Goal: Task Accomplishment & Management: Complete application form

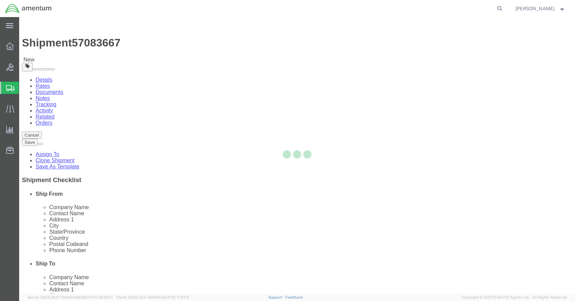
select select
select select "49941"
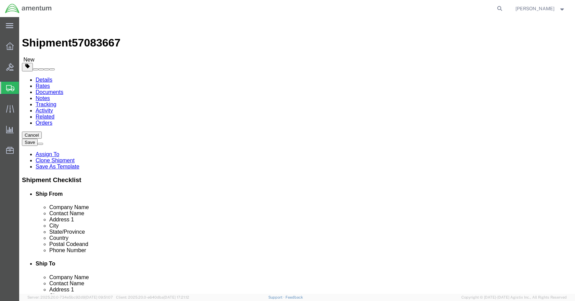
click icon
click input "text"
type input "8"
type input "6"
type input "5"
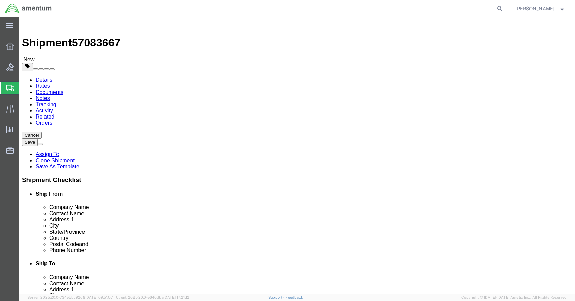
type input "1"
click link "Add Content"
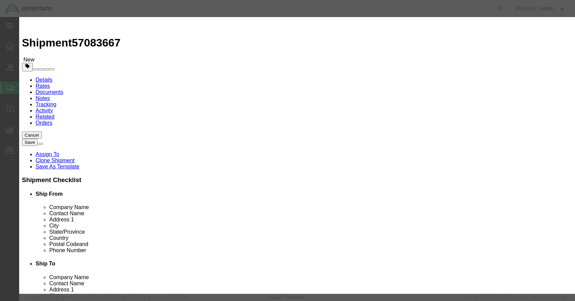
click input "text"
type input "02929000570"
click input "text"
type input "mag seal cage"
click input "0"
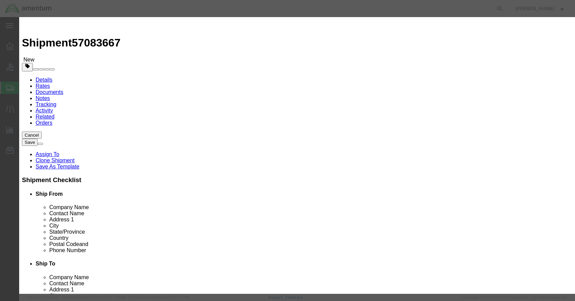
click input "0"
type input "1"
type input "1500"
select select "USD"
click button "Save & Close"
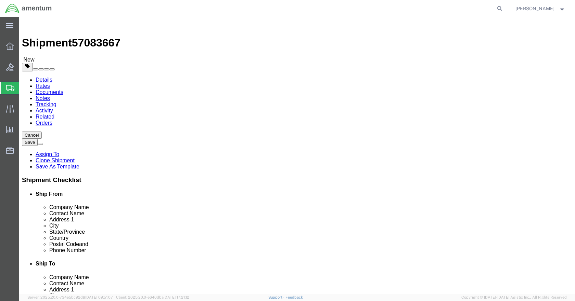
click button "Rate Shipment"
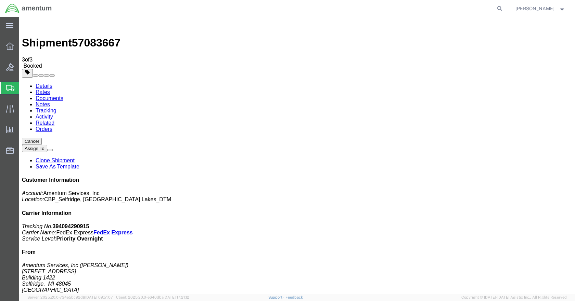
drag, startPoint x: 243, startPoint y: 122, endPoint x: 266, endPoint y: 151, distance: 37.0
drag, startPoint x: 242, startPoint y: 110, endPoint x: 259, endPoint y: 126, distance: 23.5
drag, startPoint x: 242, startPoint y: 123, endPoint x: 358, endPoint y: 57, distance: 132.8
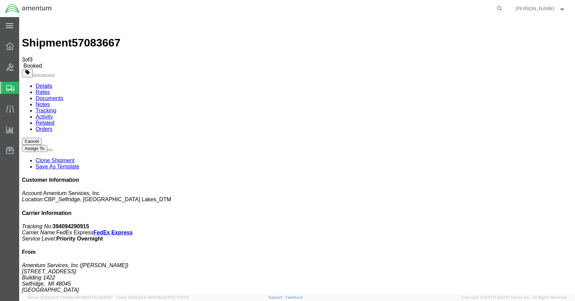
drag, startPoint x: 240, startPoint y: 122, endPoint x: 409, endPoint y: 118, distance: 169.0
